Goal: Transaction & Acquisition: Book appointment/travel/reservation

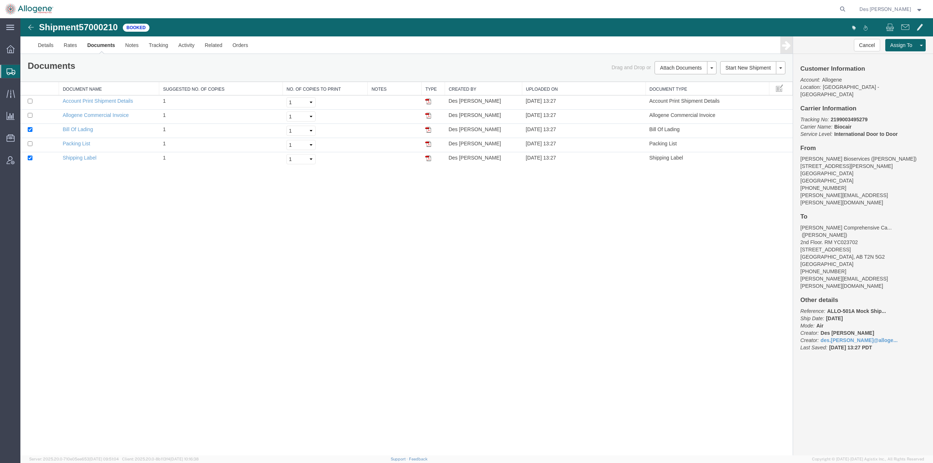
click at [0, 0] on span "Create Shipment" at bounding box center [0, 0] width 0 height 0
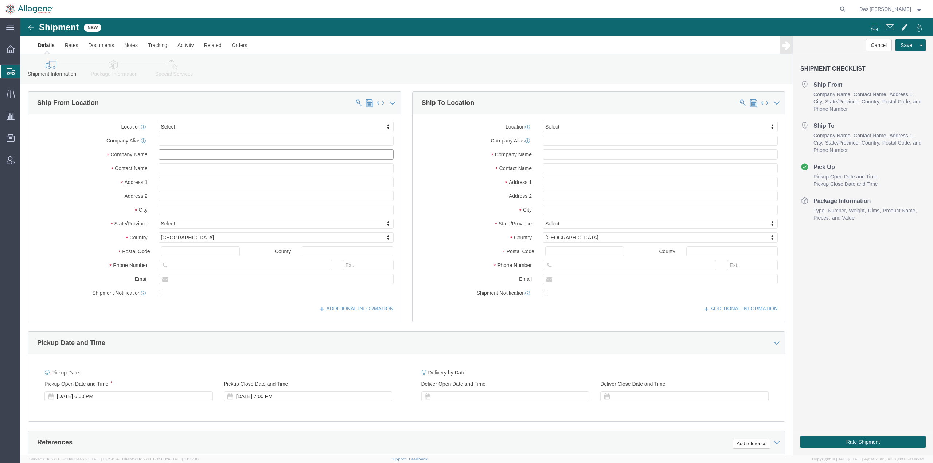
click input "text"
type input "[PERSON_NAME]"
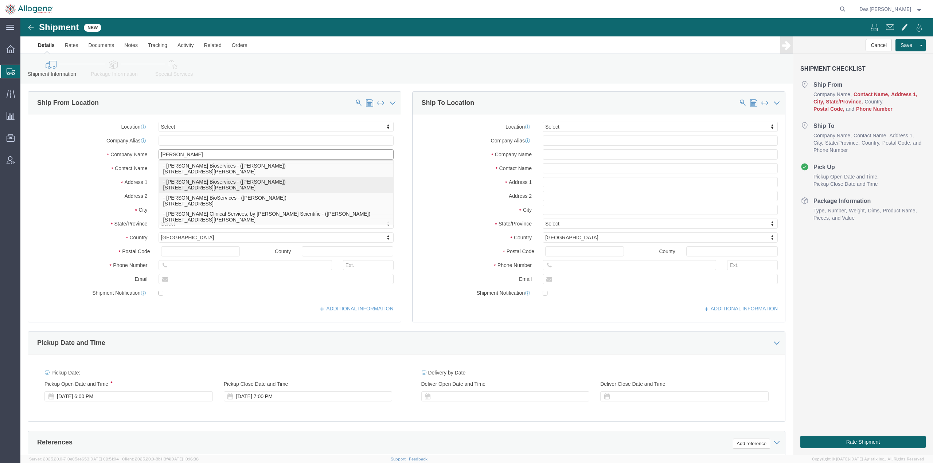
click p "- [PERSON_NAME] Bioservices - ([PERSON_NAME]) [STREET_ADDRESS][PERSON_NAME]"
select select "MD"
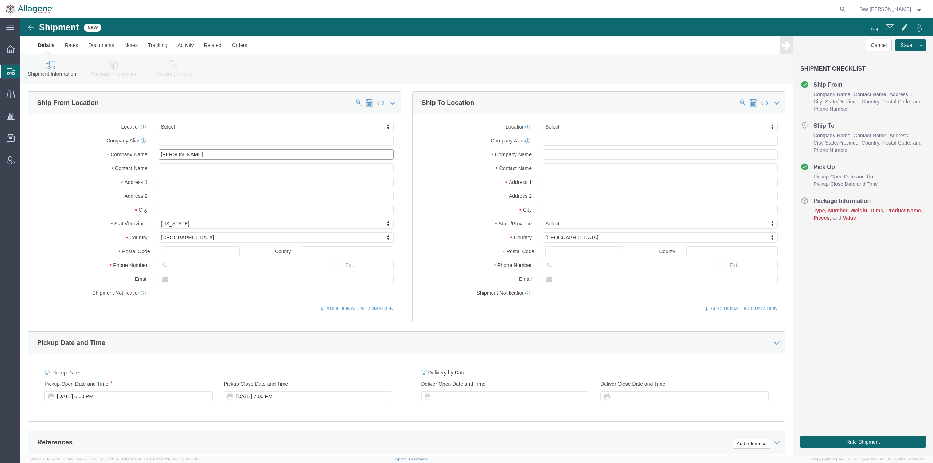
type input "[PERSON_NAME] Bioservices"
click input "text"
type input "Center for [MEDICAL_DATA] and [MEDICAL_DATA]"
click input "text"
type input "[PERSON_NAME]"
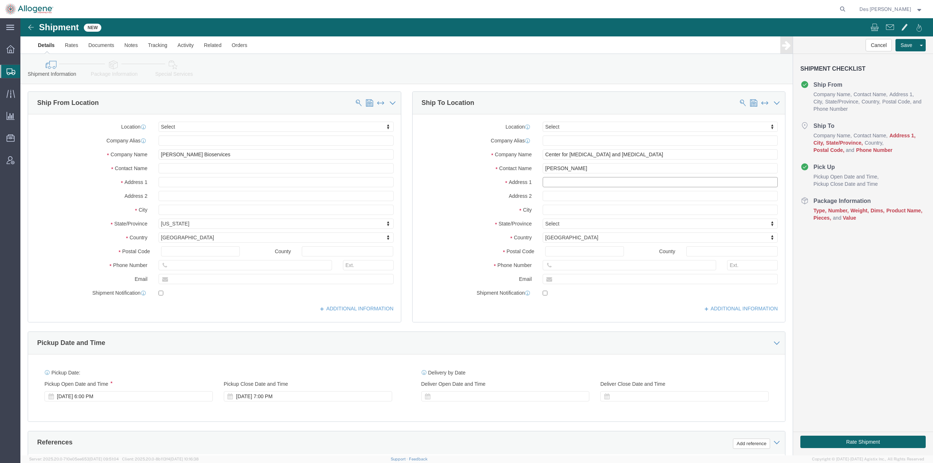
click input "text"
type input "[STREET_ADDRESS]"
click input "text"
type input "Ste 660"
click input "text"
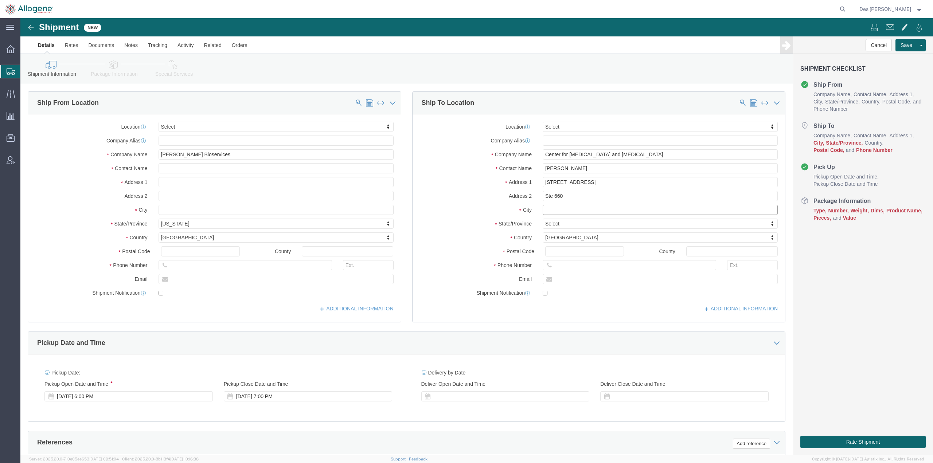
click input "text"
type input "Bethesda"
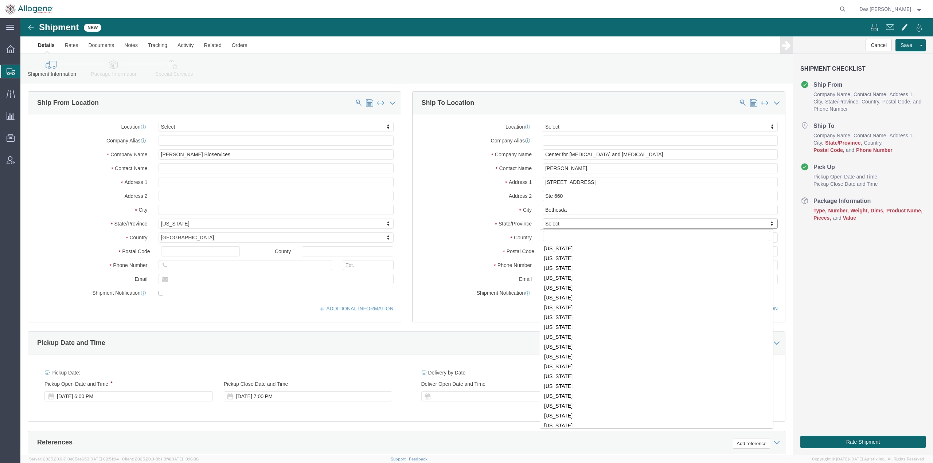
scroll to position [205, 0]
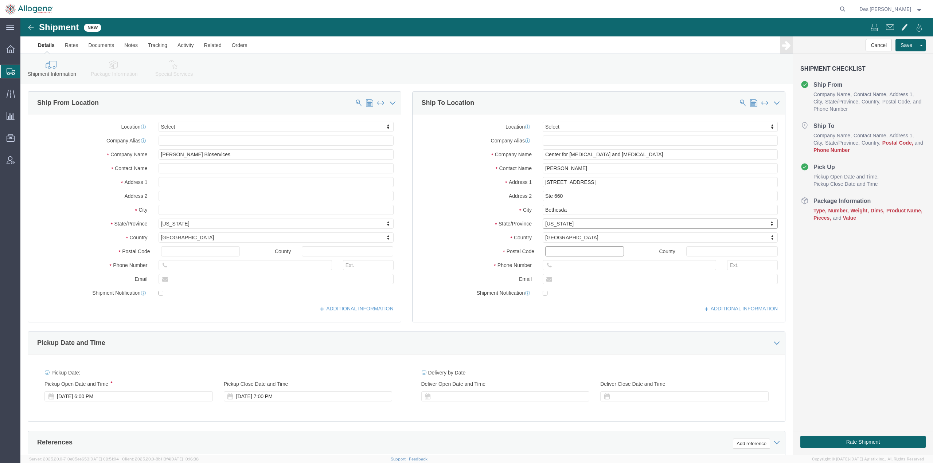
click input "Postal Code"
type input "20817"
click input "text"
type input "[PHONE_NUMBER]"
click input "text"
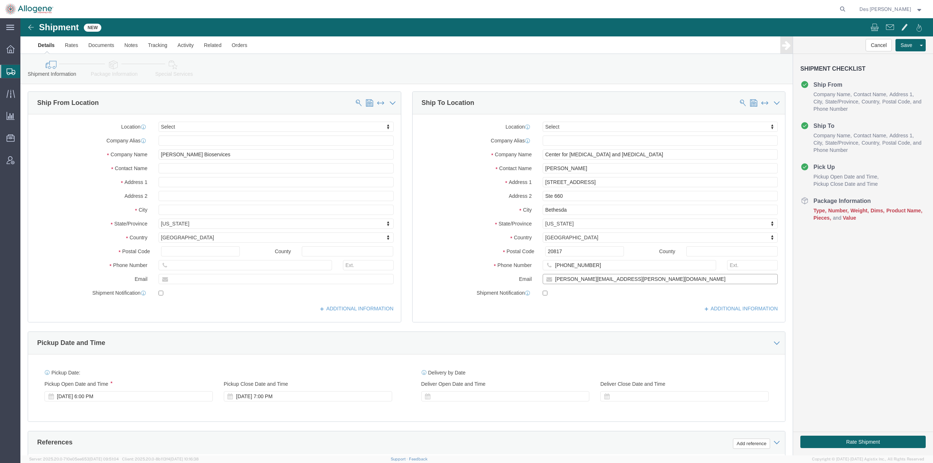
type input "[PERSON_NAME][EMAIL_ADDRESS][PERSON_NAME][DOMAIN_NAME]"
click div "ADDITIONAL INFORMATION"
click div "[DATE] 6:00 PM"
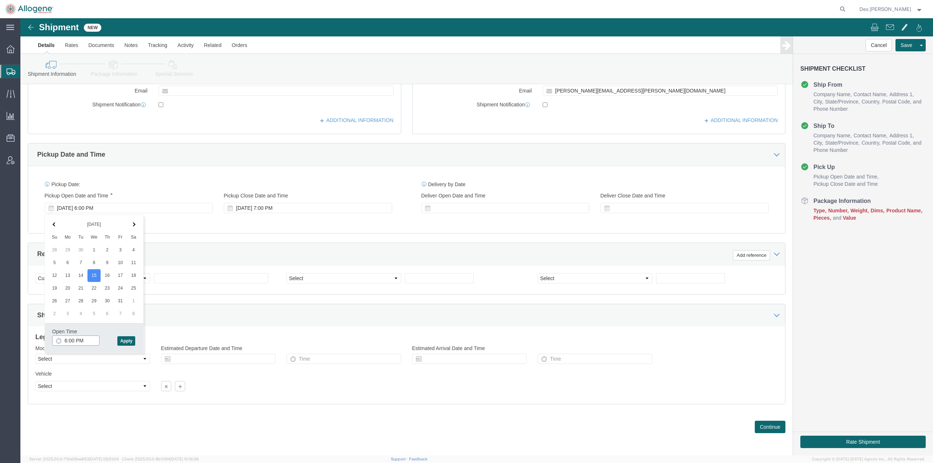
click input "6:00 PM"
type input "10:00 AM"
click button "Apply"
click input "text"
click div "Pickup Date: Pickup Start Date Pickup Start Time Pickup Open Date and Time [DAT…"
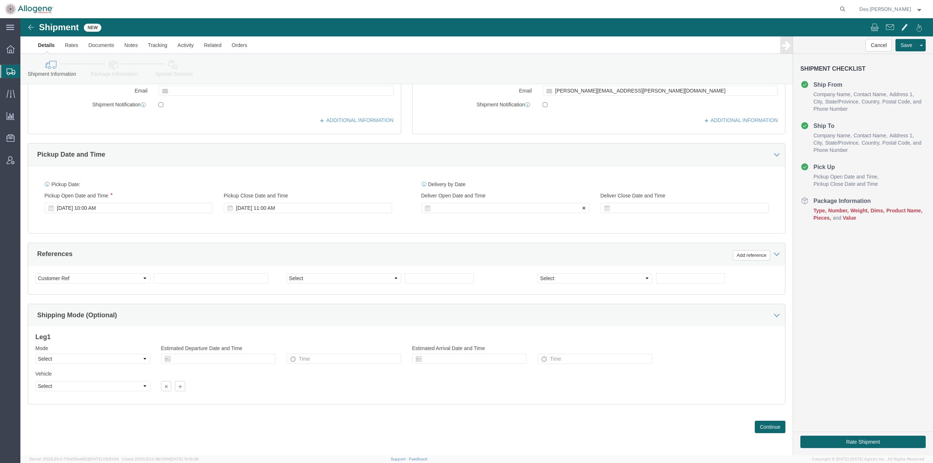
click div
click button "Apply"
click div
click div "[DATE] 11:00 PM"
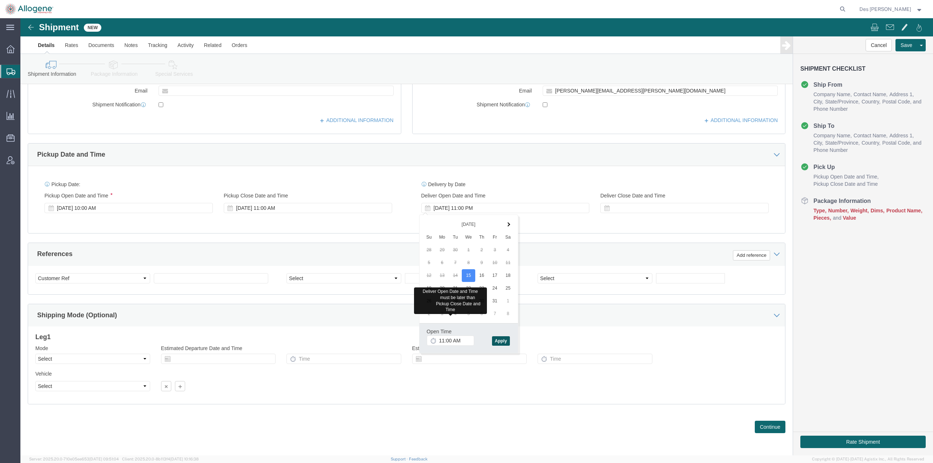
click button "Apply"
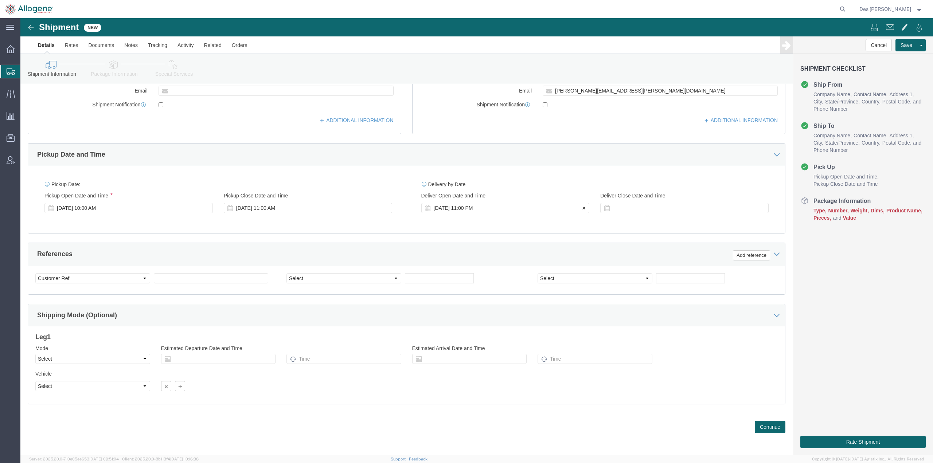
click div "[DATE] 11:00 PM"
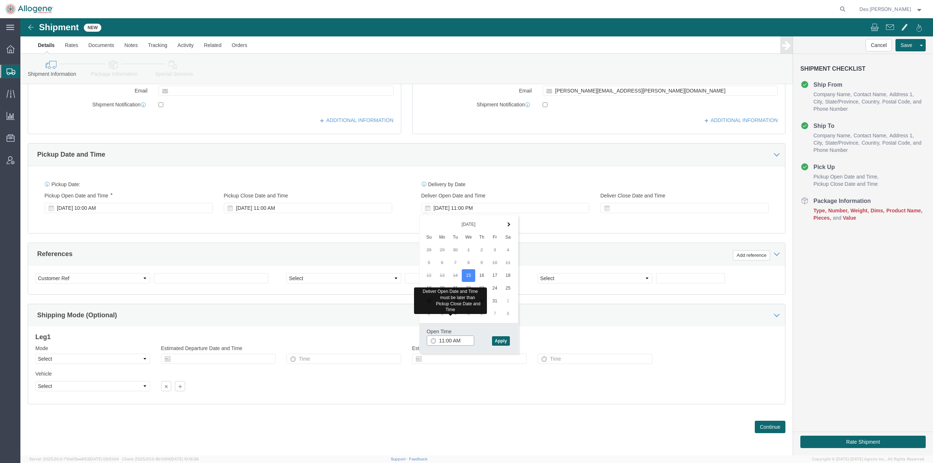
click input "11:00 AM"
click button "Apply"
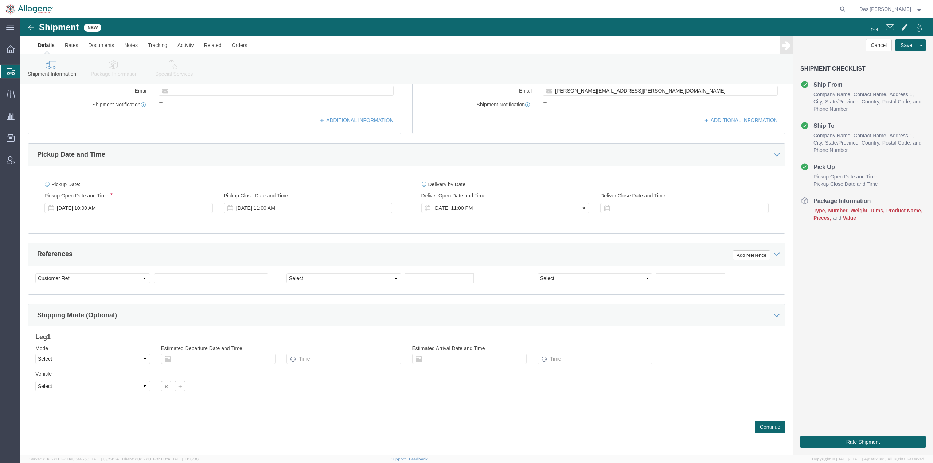
click div "[DATE] 11:00 PM"
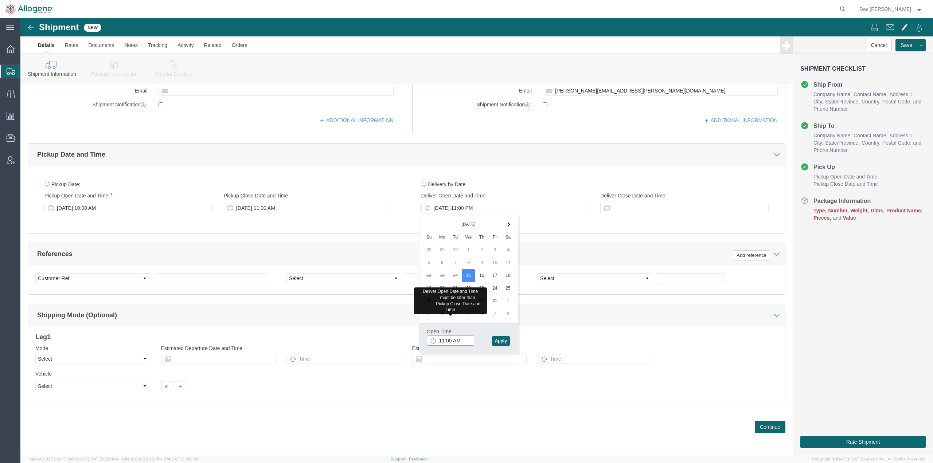
click input "11:00 AM"
type input "11:01 AM"
click button "Apply"
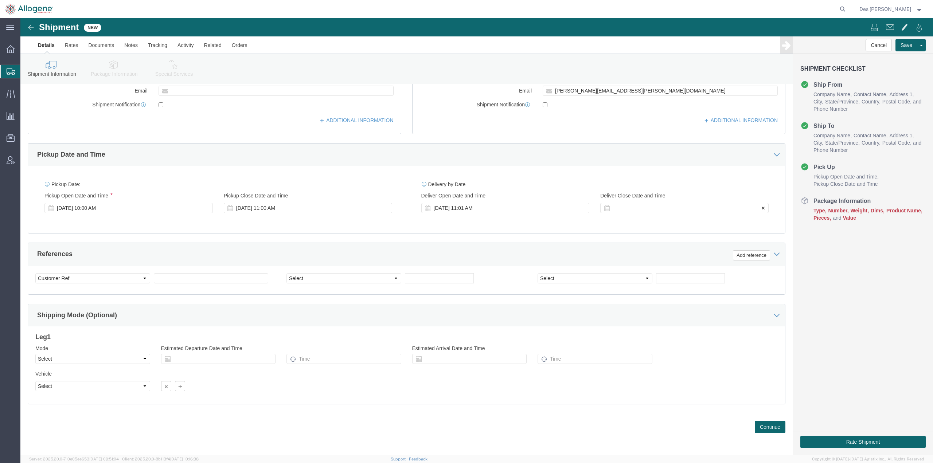
click div
click input "12:00 AM"
type input "12:00 PM"
click button "Apply"
click div "[DATE] 12:00 PM"
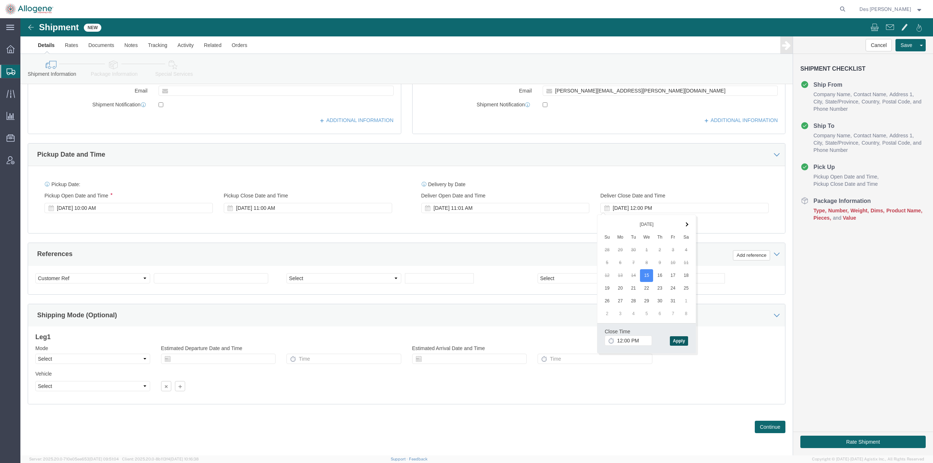
click button "Apply"
click input "text"
type input "a"
type input "ALLO-501A Mock Shipment"
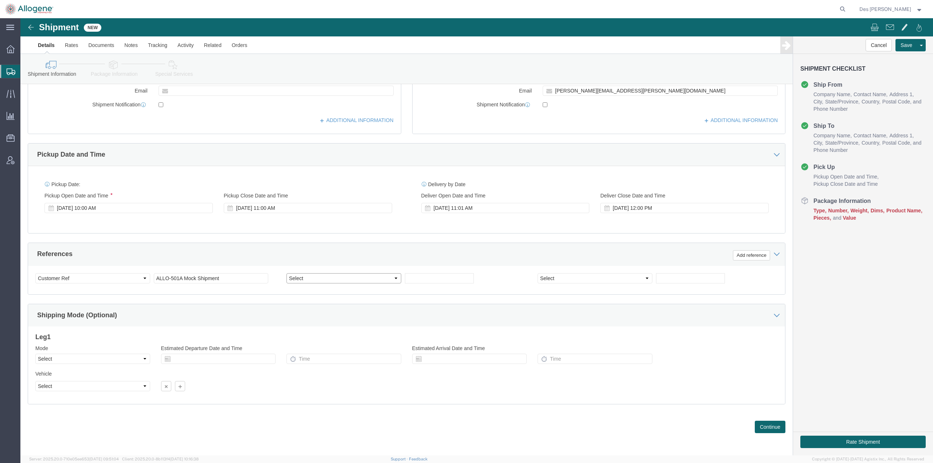
click select "Select Account Type Activity ID Airline Appointment Number ASN Batch Request # …"
select select "PURCHORD"
click select "Select Account Type Activity ID Airline Appointment Number ASN Batch Request # …"
click input "text"
type input "1188"
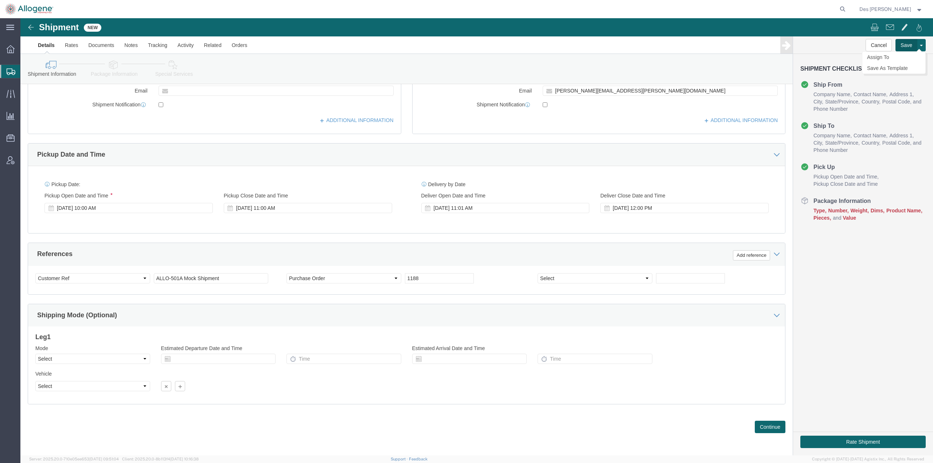
click button "Save"
click div
click button "Continue"
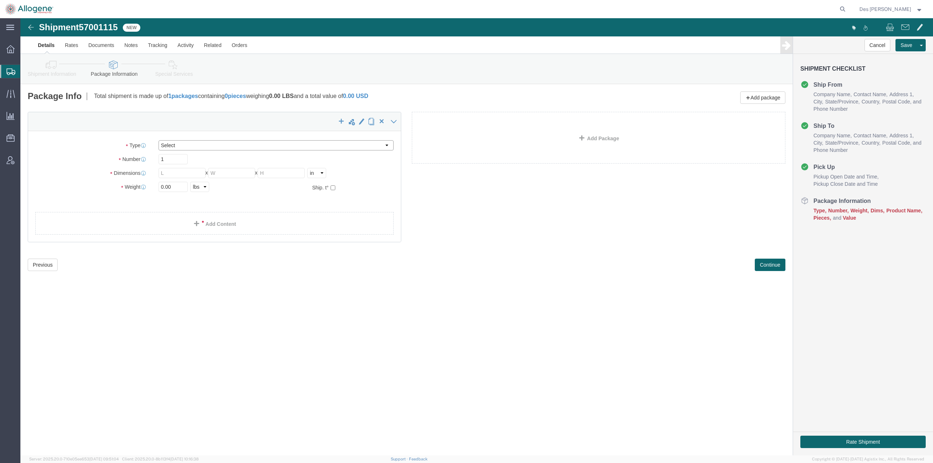
click select "Select [DATE] Ambient [DATE] Dry Ice BC30 BC30 Ambient BC42 BC42 Frozen BC61 (C…"
select select "CP06"
click select "Select [DATE] Ambient [DATE] Dry Ice BC30 BC30 Ambient BC42 BC42 Frozen BC61 (C…"
type input "12.20"
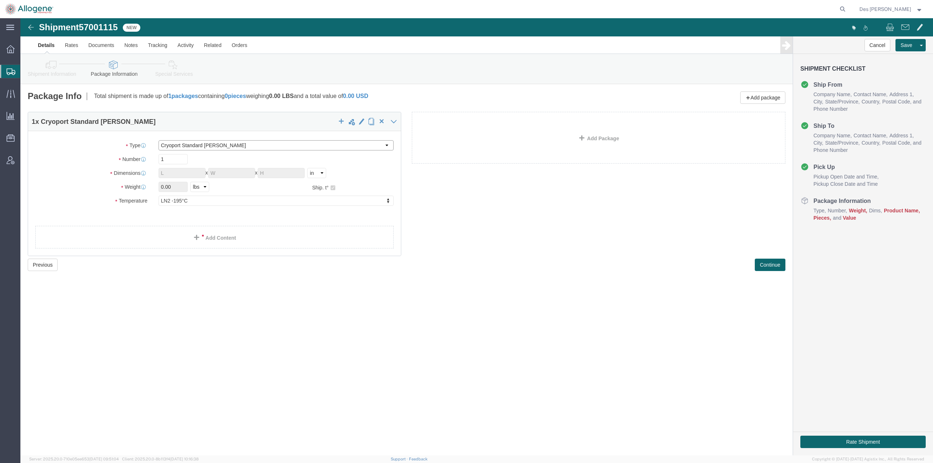
type input "24.00"
type input "19.8"
type input "[MEDICAL_DATA]"
click link "Add Content"
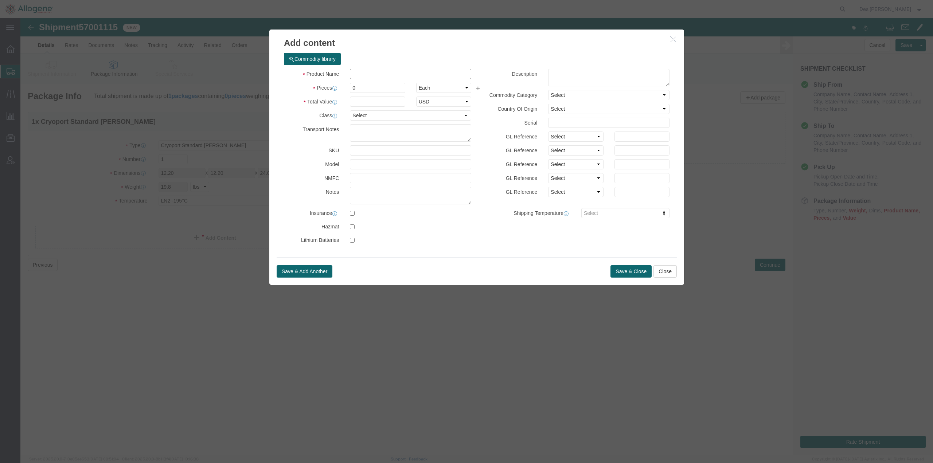
click input "text"
type input "ALLO-501A Mock Shipment"
click textarea
type textarea "Allo-501A Mock Shipment"
drag, startPoint x: 560, startPoint y: 230, endPoint x: 556, endPoint y: 230, distance: 3.7
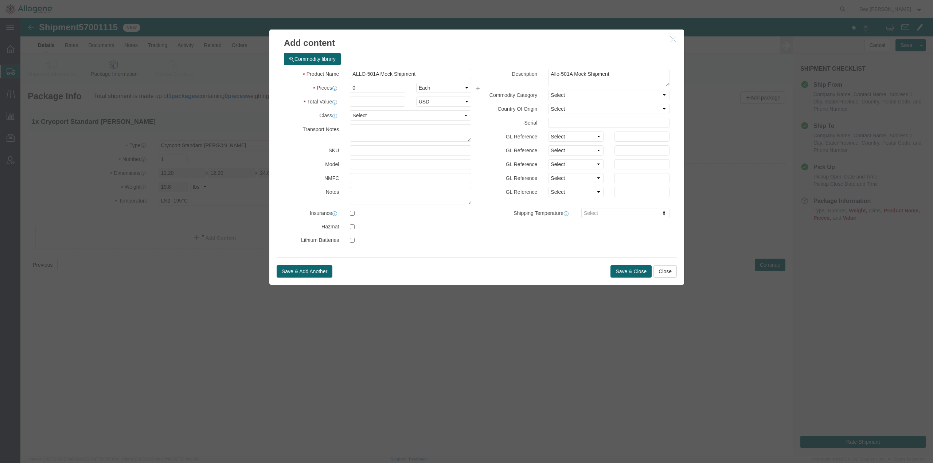
click div "Product Name ALLO-501A Mock Shipment ALLO-501 Pieces 0 Select Bag Barrels 100Bo…"
drag, startPoint x: 342, startPoint y: 70, endPoint x: 318, endPoint y: 68, distance: 24.1
click div "Pieces 0 Select Bag Barrels 100Board Feet Bottle Box Blister Pack Carats Can Ca…"
type input "1"
click div "Commodity library Product Name ALLO-501A Mock Shipment ALLO-501 Pieces 1 Select…"
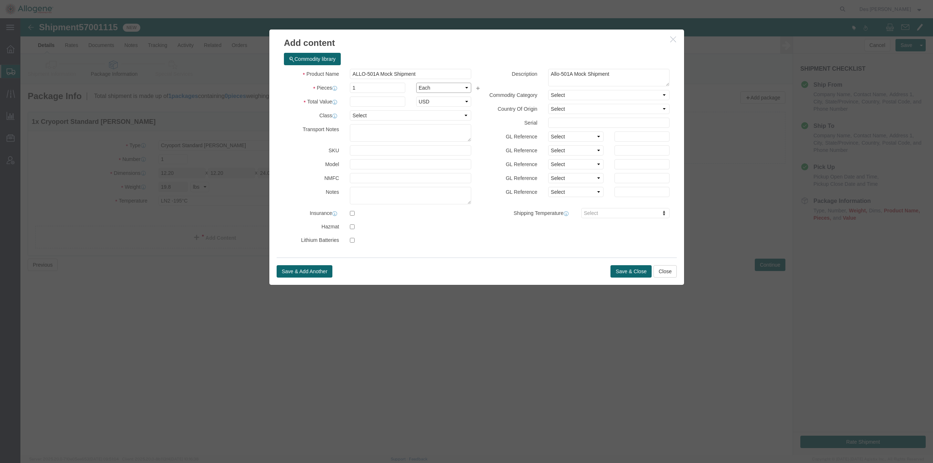
click select "Select Bag Barrels 100Board Feet Bottle Box Blister Pack Carats Can Capsule Car…"
select select "BOX"
click select "Select Bag Barrels 100Board Feet Bottle Box Blister Pack Carats Can Capsule Car…"
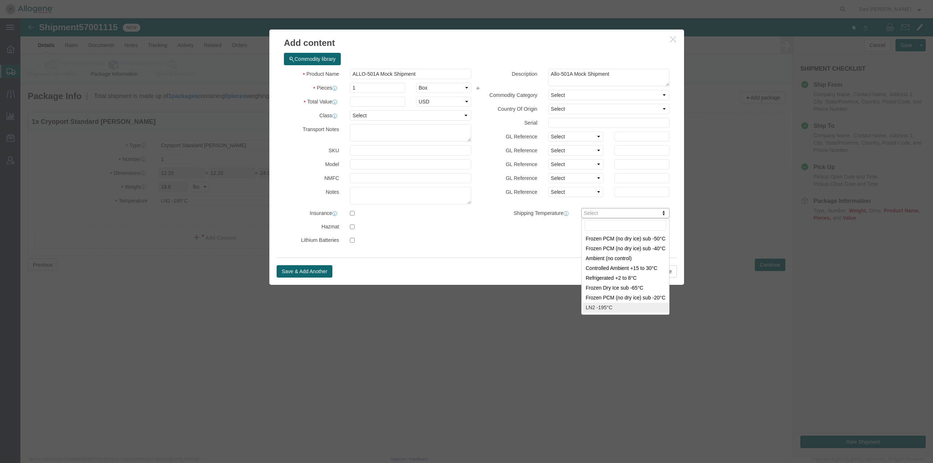
type input "[MEDICAL_DATA]"
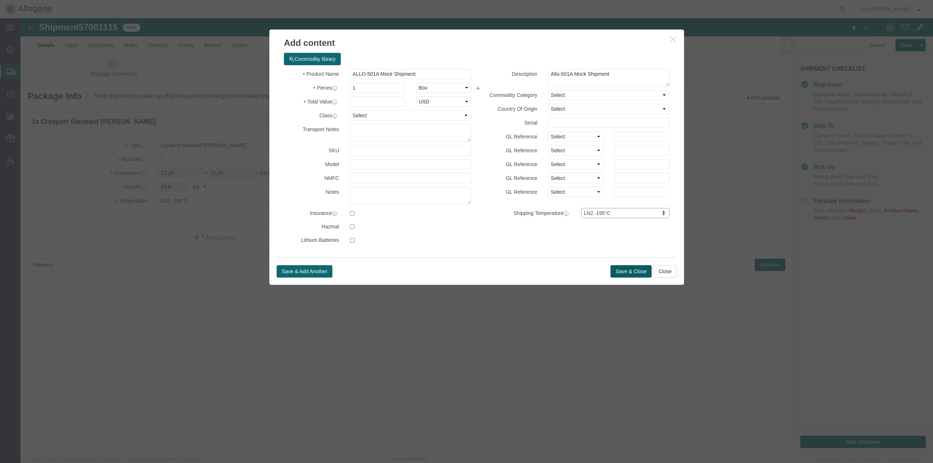
click button "Save & Close"
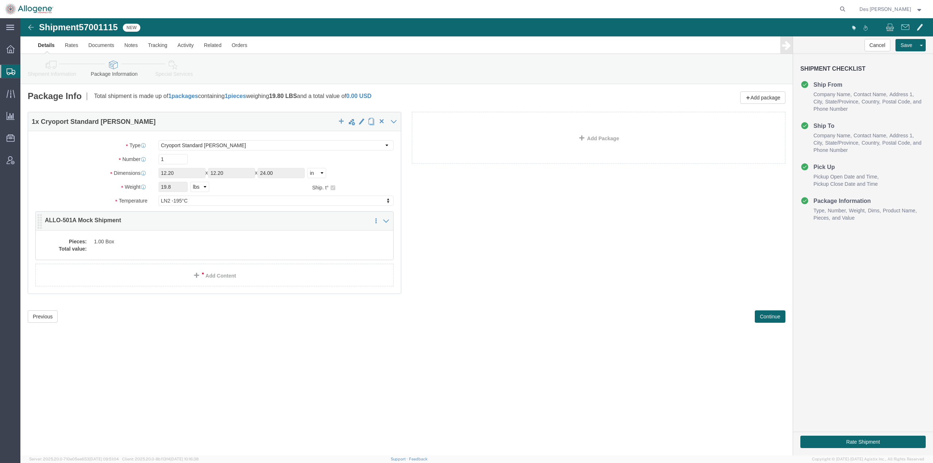
click dd "1.00 Box"
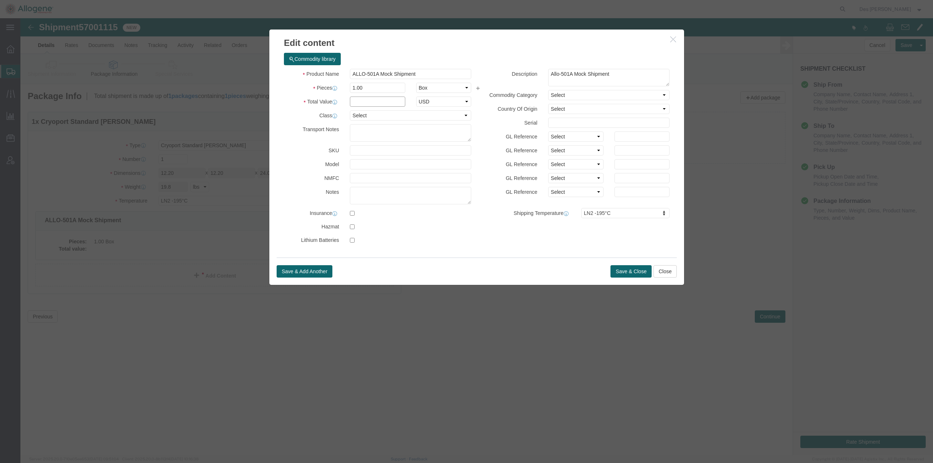
click input "text"
type input "1"
click button "Save & Close"
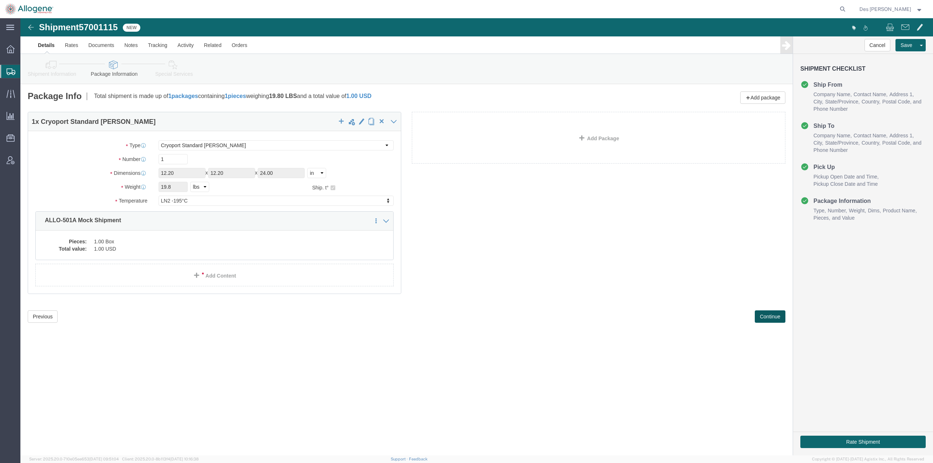
click button "Continue"
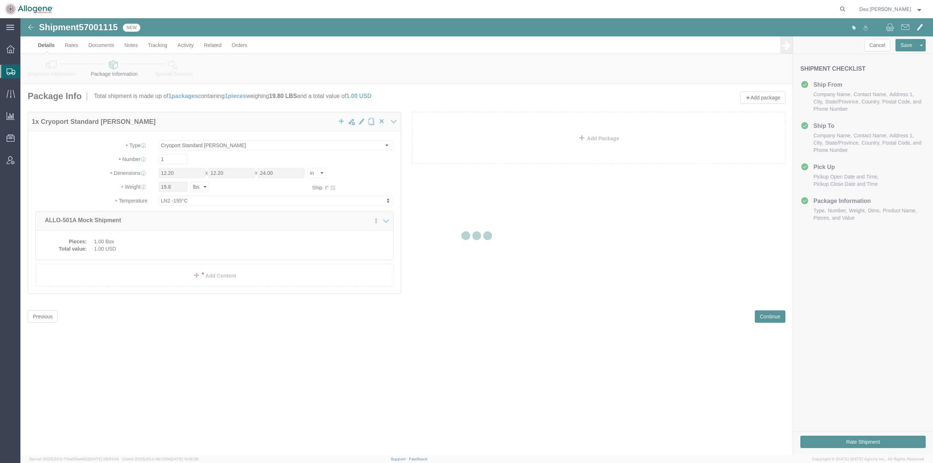
select select
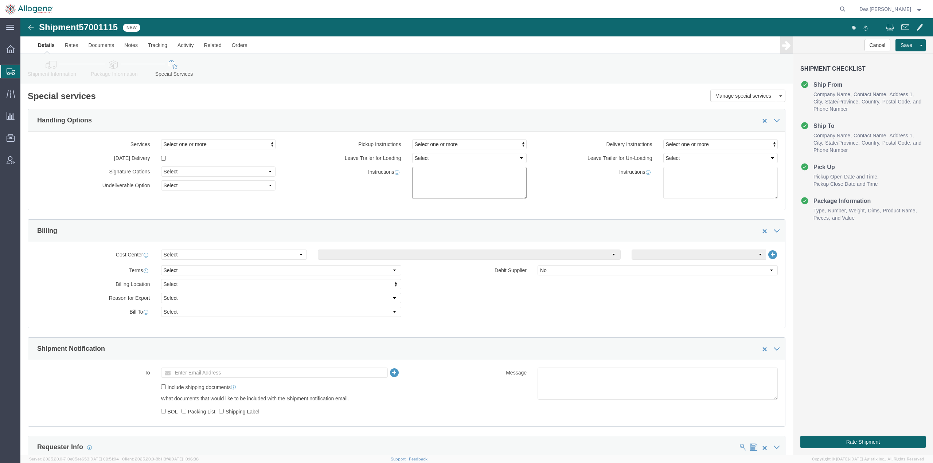
click textarea
click textarea "Please provide 1 x Cryoport Standard (CXST1) [PERSON_NAME] on"
click textarea "Please provide 1 x Cryoport Standard (CXST1) [PERSON_NAME] [DATE][DATE]"
click textarea "Please provide 1 x Cryoport Standard (CXST1) [PERSON_NAME] [DATE][DATE]. Shipme…"
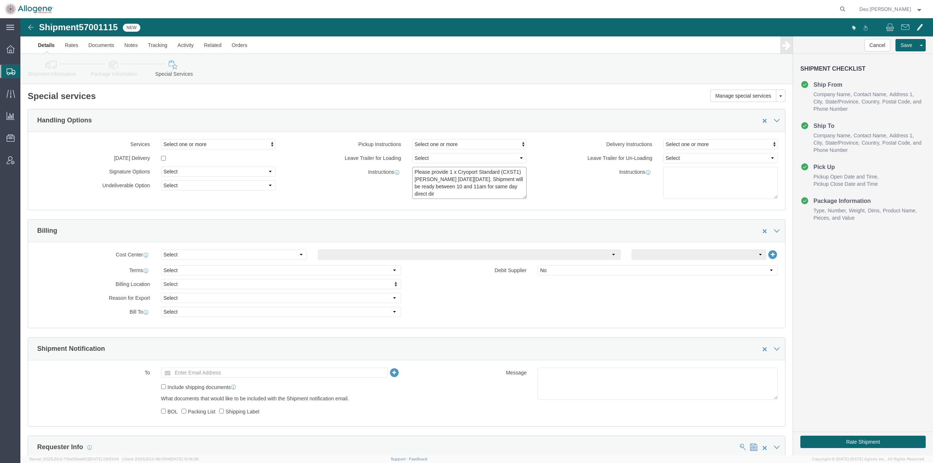
click textarea "Please provide 1 x Cryoport Standard (CXST1) [PERSON_NAME] [DATE][DATE]. Shipme…"
type textarea "Please provide 1 x Cryoport Standard (CXST1) [PERSON_NAME] [DATE][DATE]. Shipme…"
click div "Instructions"
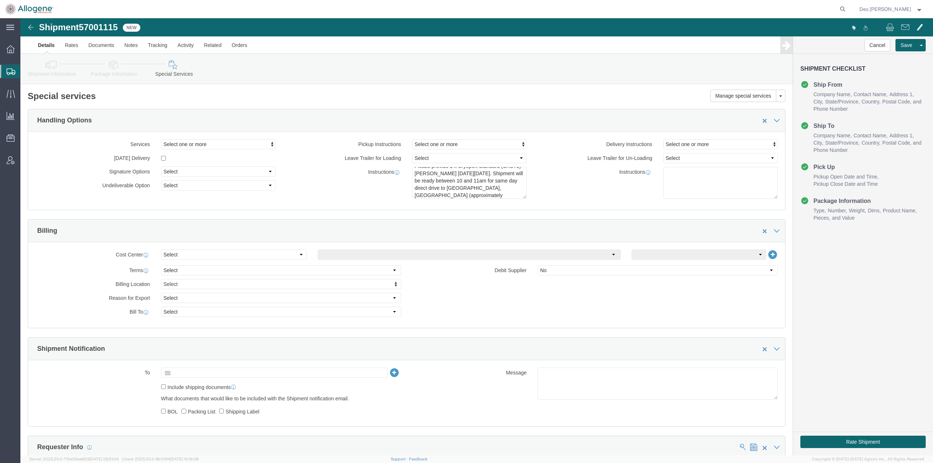
click input "text"
type input "[DOMAIN_NAME][EMAIL_ADDRESS][DOMAIN_NAME]"
click div "To [DOMAIN_NAME][EMAIL_ADDRESS][DOMAIN_NAME] (new) [DOMAIN_NAME][EMAIL_ADDRESS]…"
click button "Save"
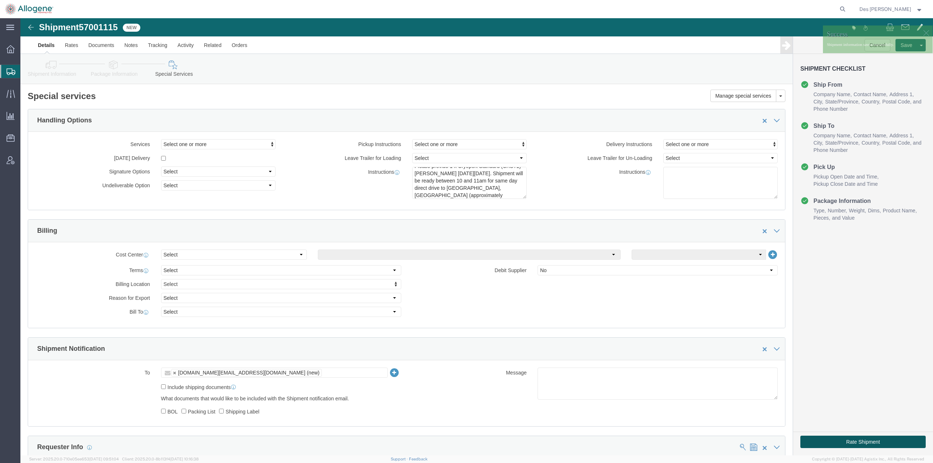
drag, startPoint x: 852, startPoint y: 443, endPoint x: 831, endPoint y: 425, distance: 27.3
click button "Rate Shipment"
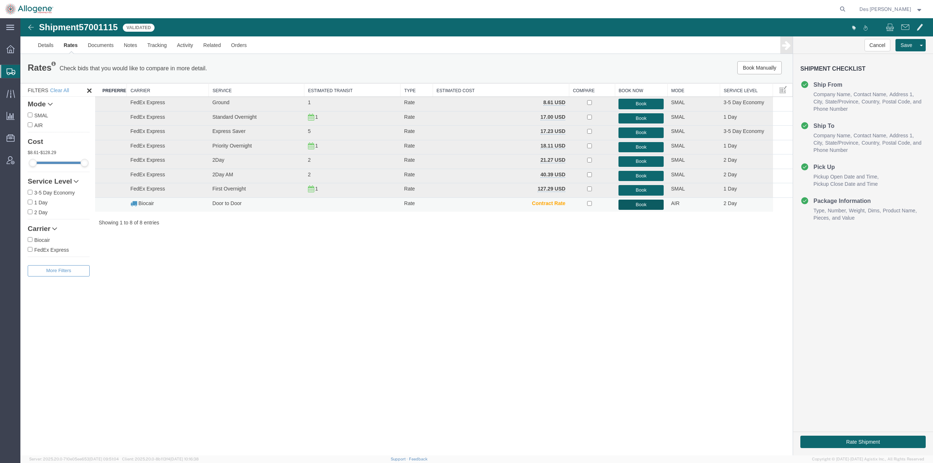
click at [642, 205] on button "Book" at bounding box center [640, 205] width 45 height 11
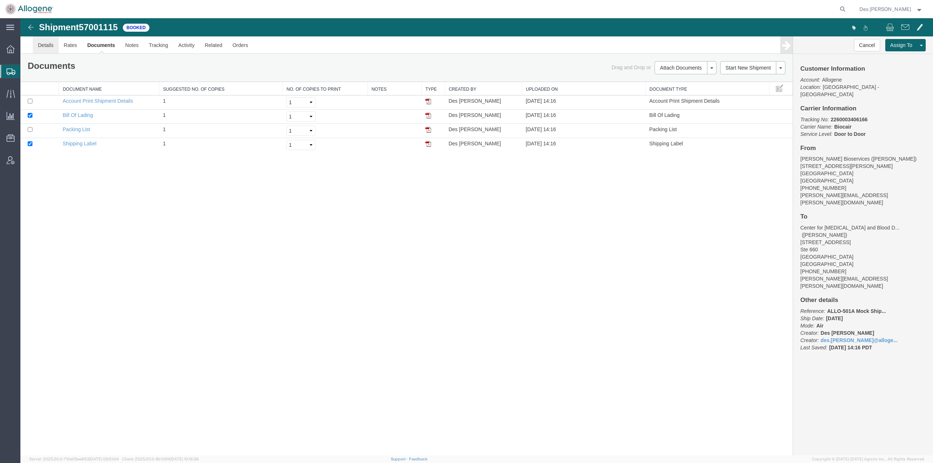
click at [49, 47] on link "Details" at bounding box center [46, 44] width 26 height 17
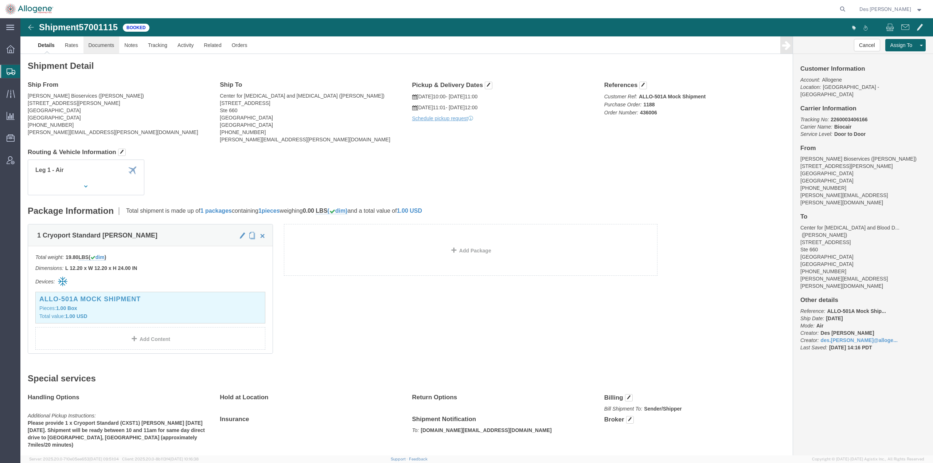
click link "Documents"
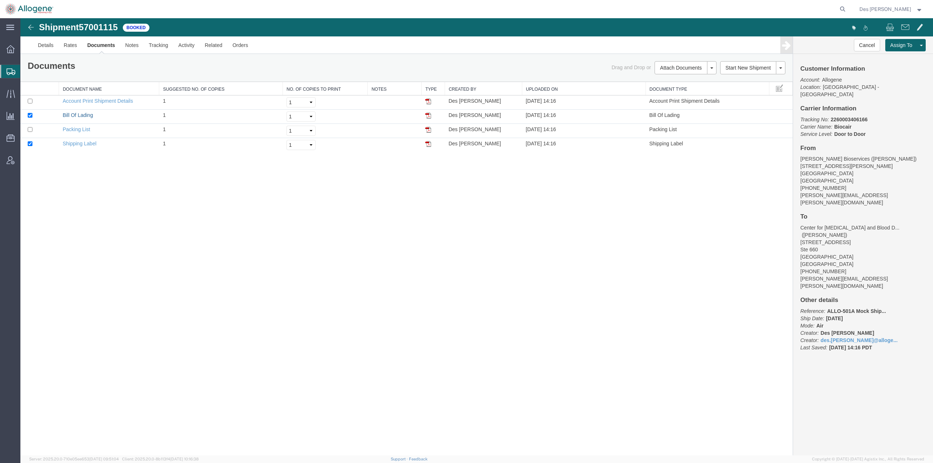
click at [79, 114] on link "Bill Of Lading" at bounding box center [78, 115] width 30 height 6
click at [26, 72] on span "Shipments" at bounding box center [23, 71] width 6 height 15
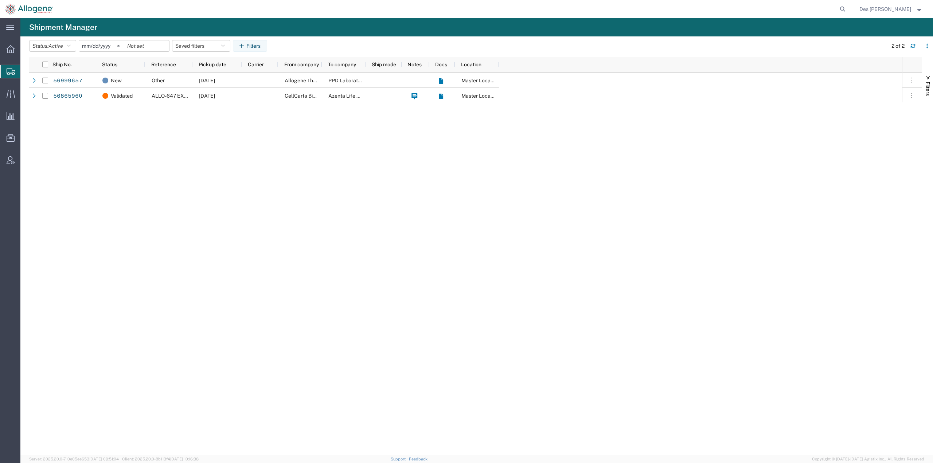
click at [320, 174] on div "New Other [DATE] Allogene Therapeutics PPD Laboratory Master Location Validated…" at bounding box center [498, 263] width 805 height 383
click at [25, 93] on span "Traffic" at bounding box center [22, 93] width 5 height 15
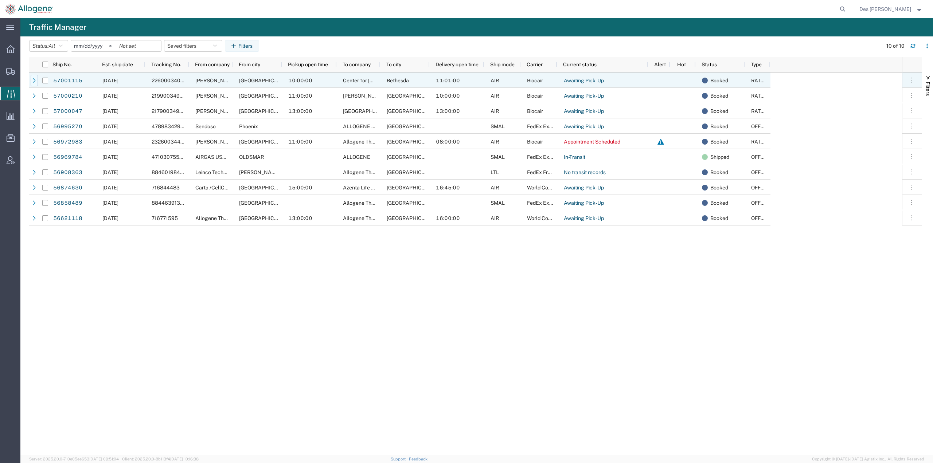
click at [32, 80] on icon at bounding box center [34, 80] width 5 height 5
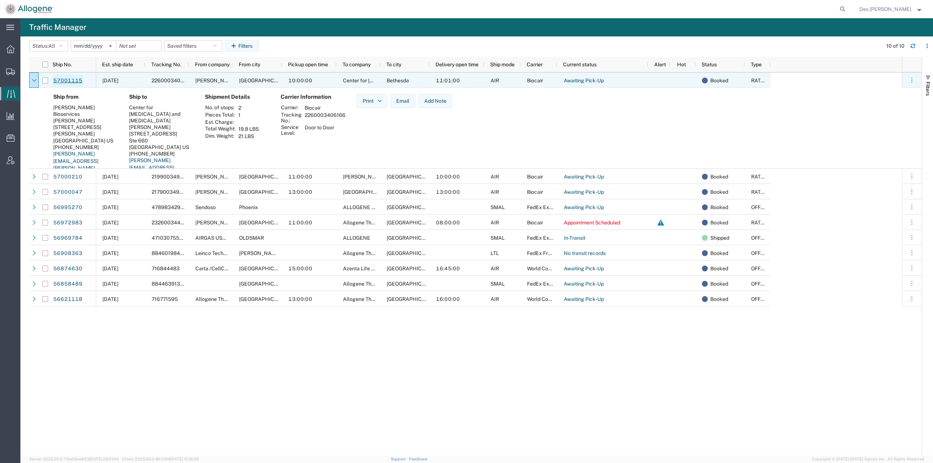
click at [61, 80] on link "57001115" at bounding box center [68, 81] width 30 height 12
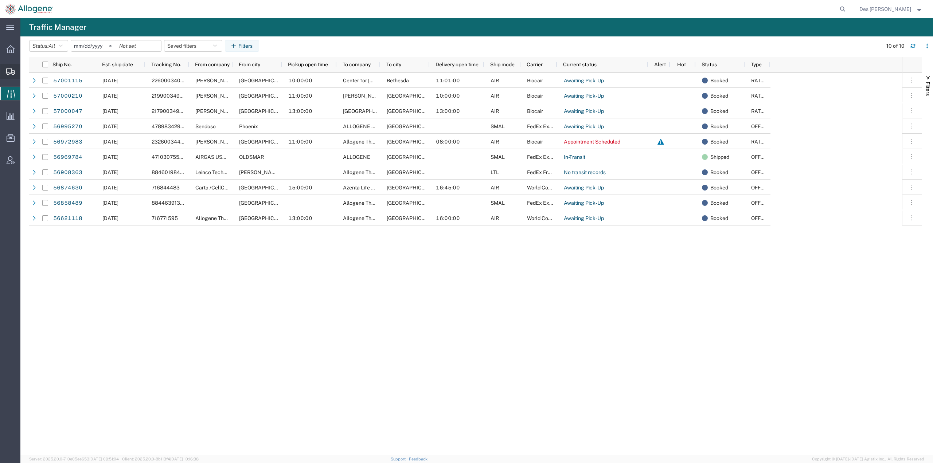
click at [25, 71] on span "Shipments" at bounding box center [22, 71] width 5 height 15
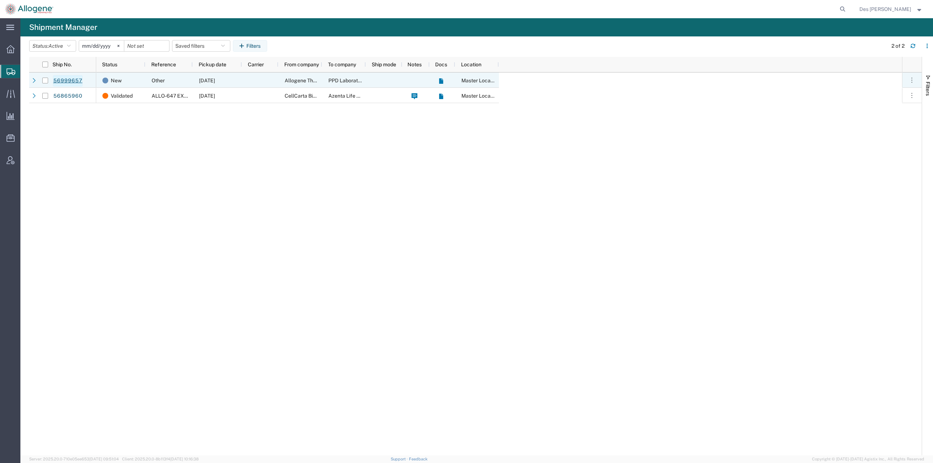
click at [70, 80] on link "56999657" at bounding box center [68, 81] width 30 height 12
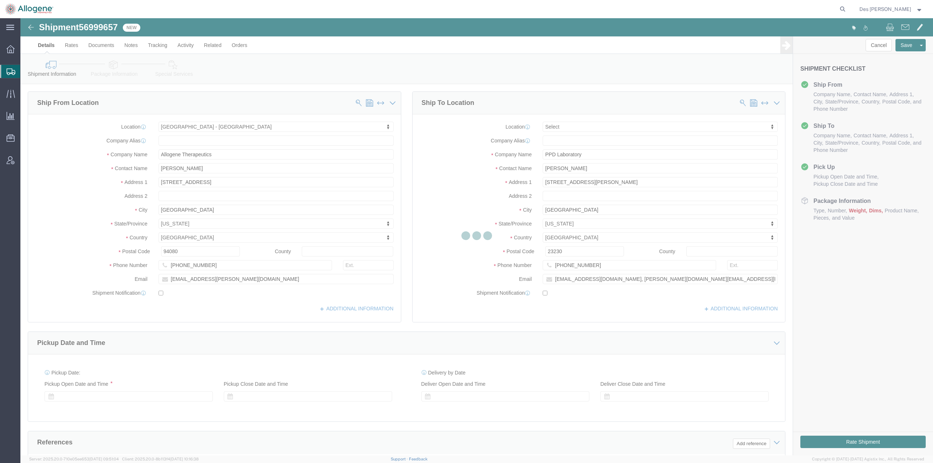
select select "52632"
select select
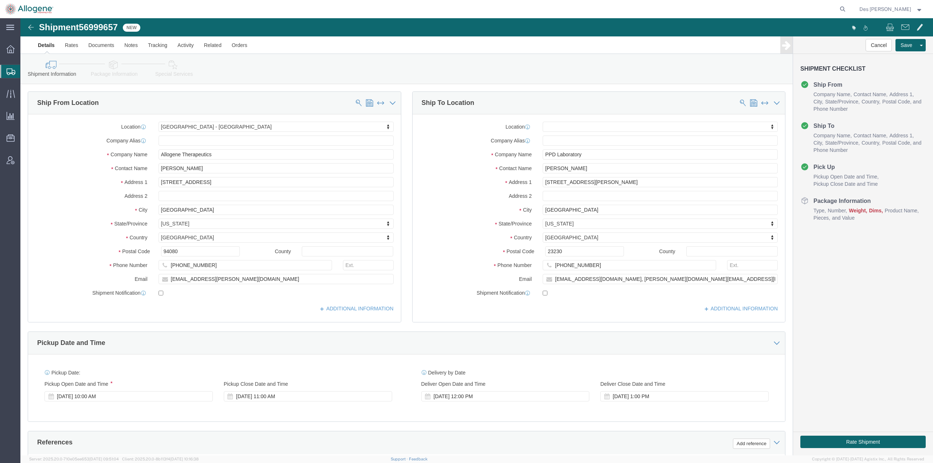
click ul "Details Rates Documents Notes Tracking Activity Related Orders"
